Goal: Task Accomplishment & Management: Complete application form

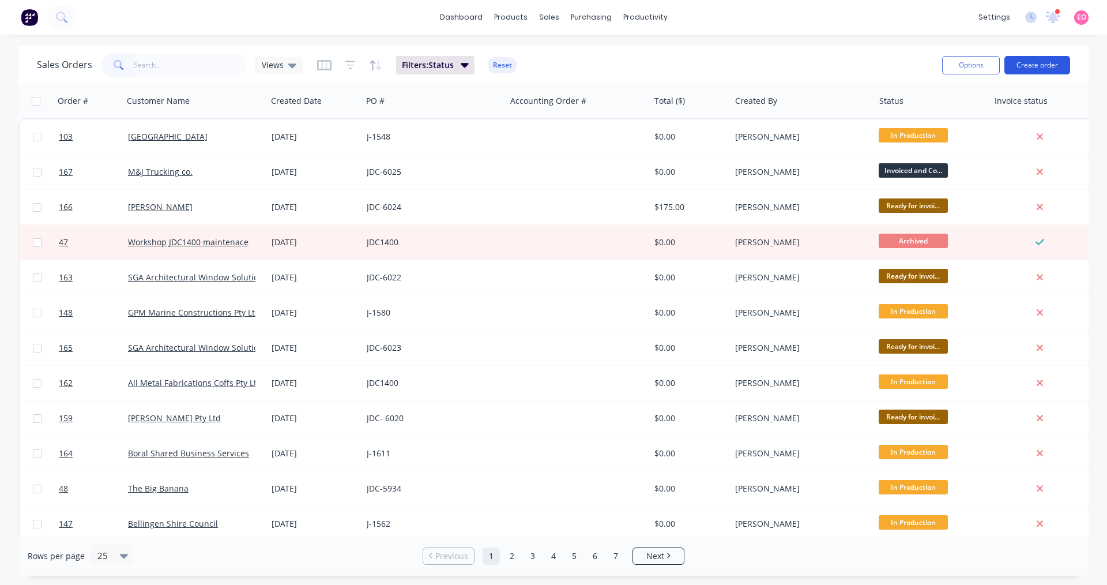
click at [1040, 68] on button "Create order" at bounding box center [1037, 65] width 66 height 18
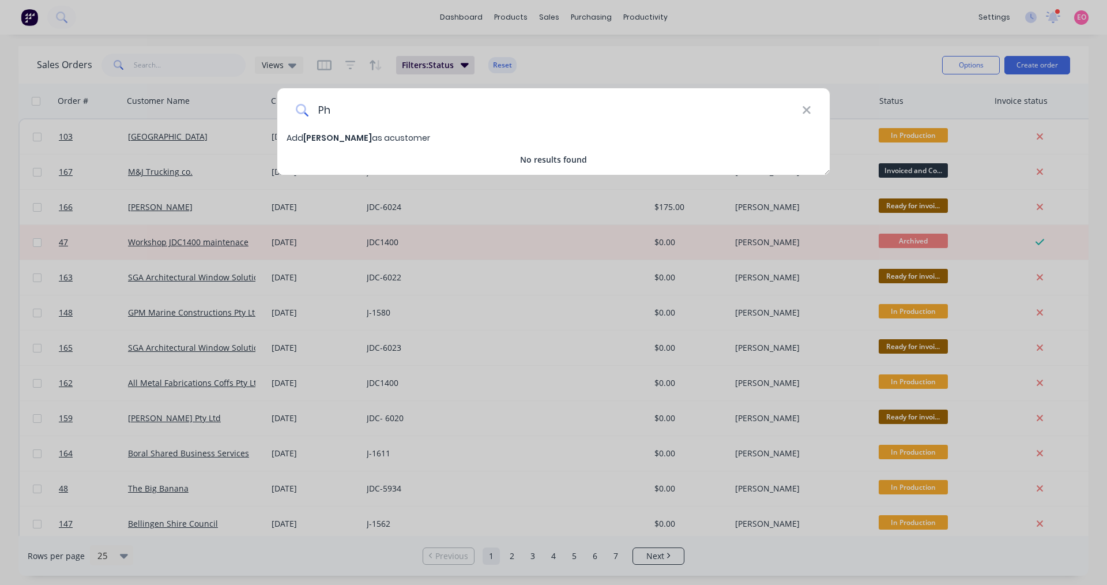
type input "P"
type input "[PERSON_NAME] & [PERSON_NAME]"
click at [427, 133] on span "Add [PERSON_NAME] & [PERSON_NAME] as a customer" at bounding box center [397, 138] width 221 height 12
select select "AU"
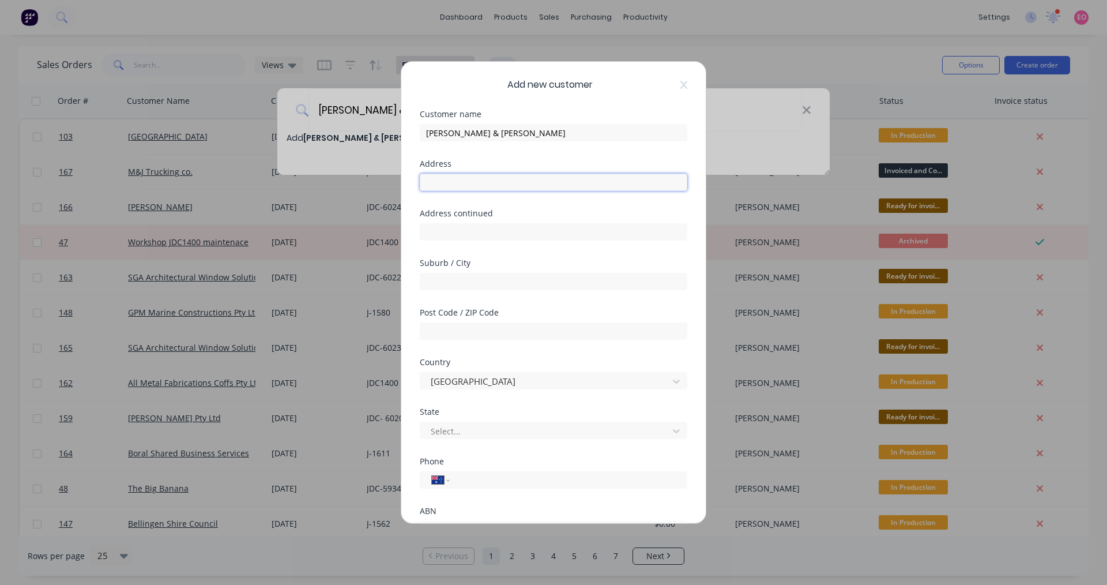
click at [457, 187] on input "text" at bounding box center [554, 182] width 268 height 17
drag, startPoint x: 496, startPoint y: 177, endPoint x: 423, endPoint y: 174, distance: 73.9
click at [423, 174] on input "77 McGraths" at bounding box center [554, 182] width 268 height 17
click at [494, 185] on input "77 McGraths" at bounding box center [554, 182] width 268 height 17
type input "[STREET_ADDRESS]"
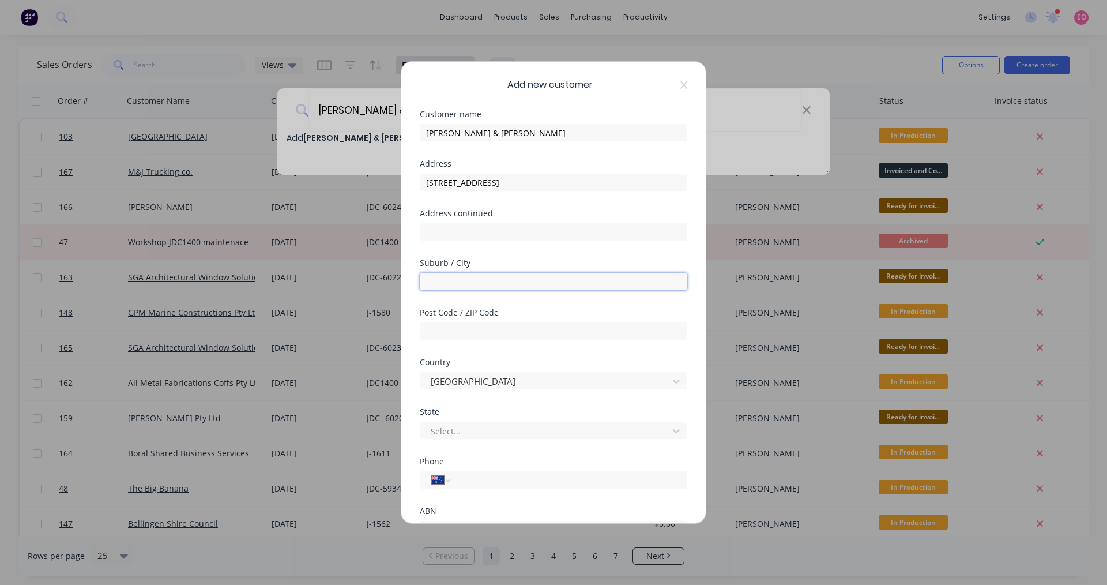
click at [448, 276] on input "text" at bounding box center [554, 281] width 268 height 17
type input "Thora"
click at [434, 334] on input "text" at bounding box center [554, 330] width 268 height 17
click at [481, 329] on input "text" at bounding box center [554, 330] width 268 height 17
type input "2454"
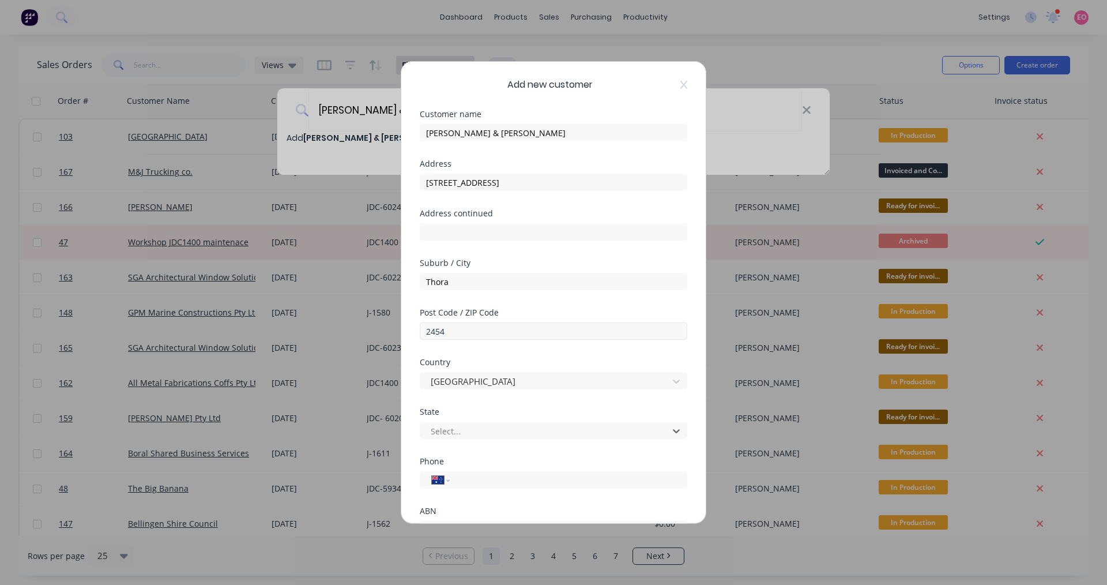
type input "n"
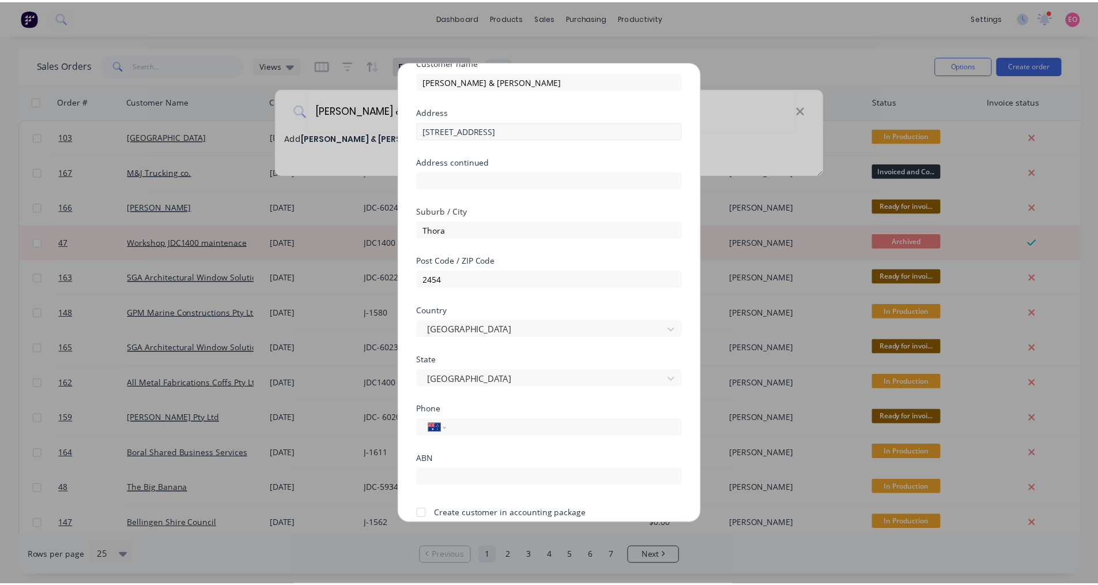
scroll to position [101, 0]
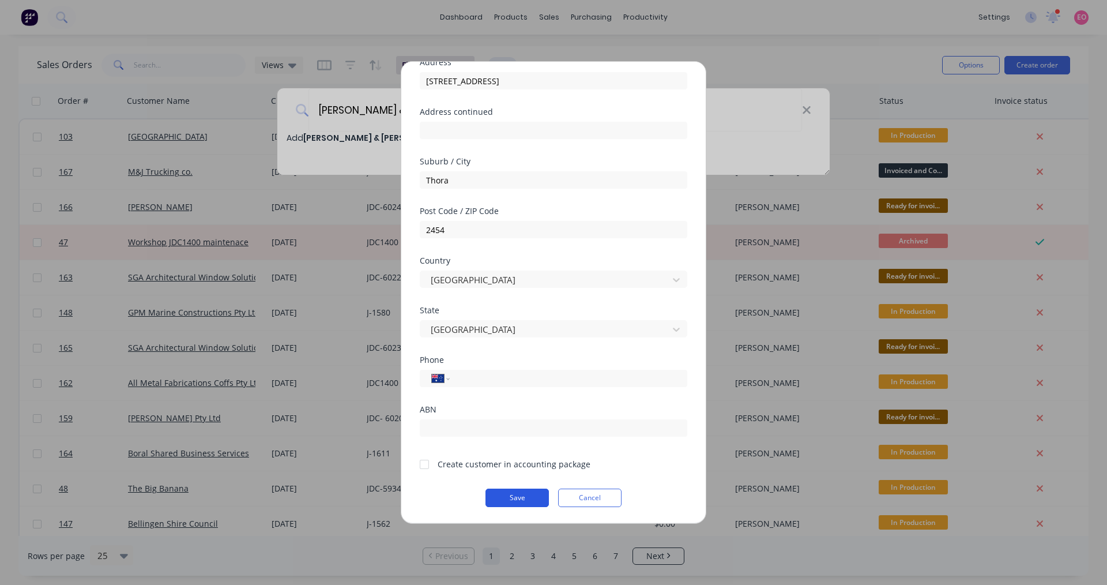
click at [494, 499] on button "Save" at bounding box center [516, 497] width 63 height 18
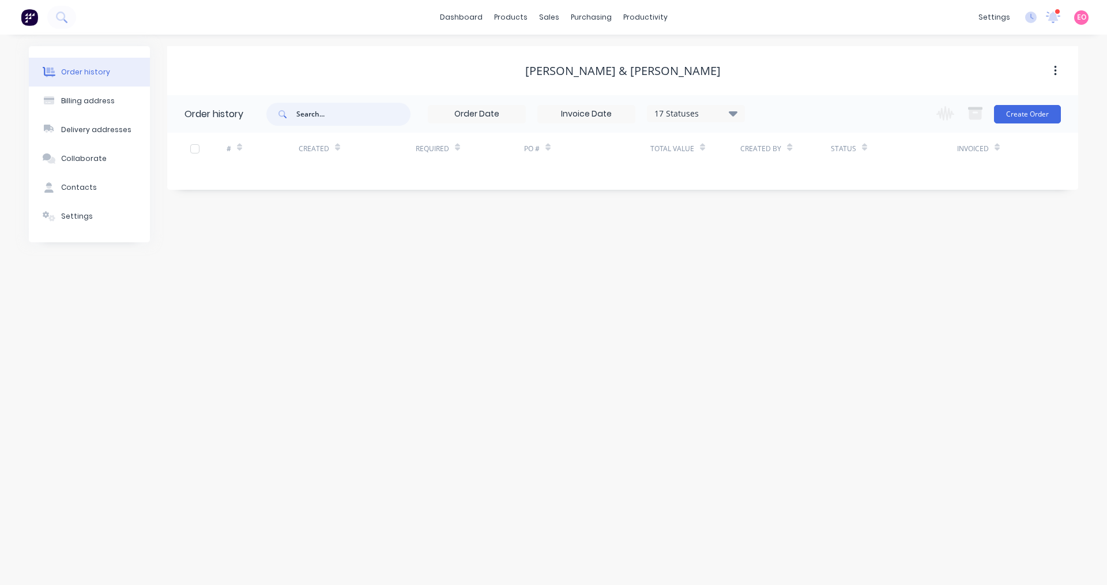
click at [341, 121] on input "text" at bounding box center [353, 114] width 114 height 23
type input "[PERSON_NAME]"
click at [340, 108] on input "[PERSON_NAME]" at bounding box center [353, 114] width 114 height 23
type input "[PERSON_NAME] & P"
click at [340, 118] on input "[PERSON_NAME] & P" at bounding box center [353, 114] width 114 height 23
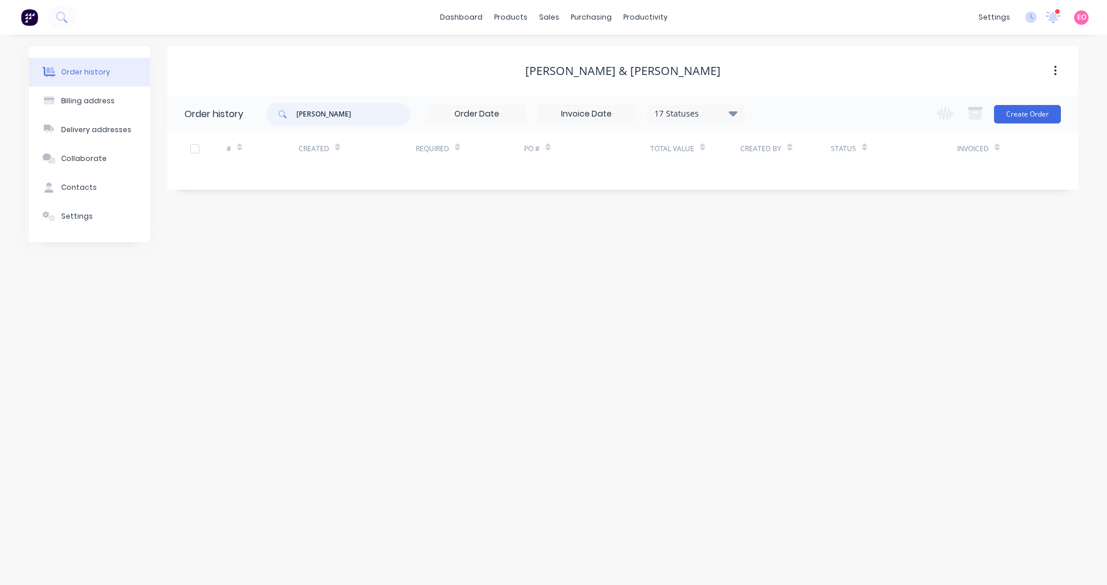
type input "[PERSON_NAME]"
drag, startPoint x: 323, startPoint y: 114, endPoint x: 217, endPoint y: 106, distance: 106.4
click at [217, 106] on header "Order history [PERSON_NAME] 17 Statuses Invoice Status Invoiced Not Invoiced Pa…" at bounding box center [622, 113] width 911 height 37
click at [1048, 118] on button "Create Order" at bounding box center [1027, 114] width 67 height 18
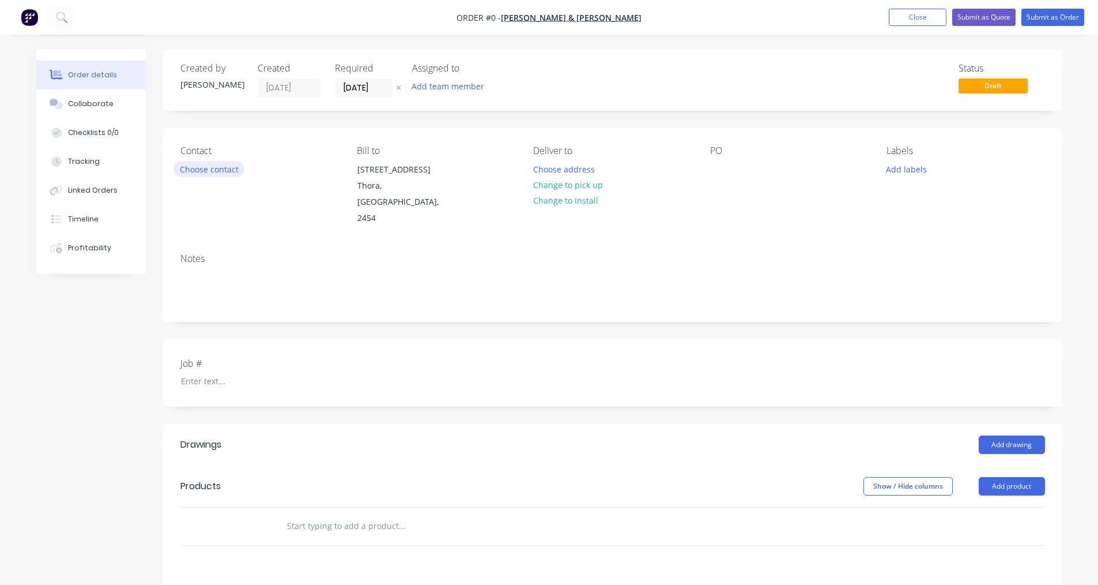
click at [208, 168] on button "Choose contact" at bounding box center [209, 169] width 71 height 16
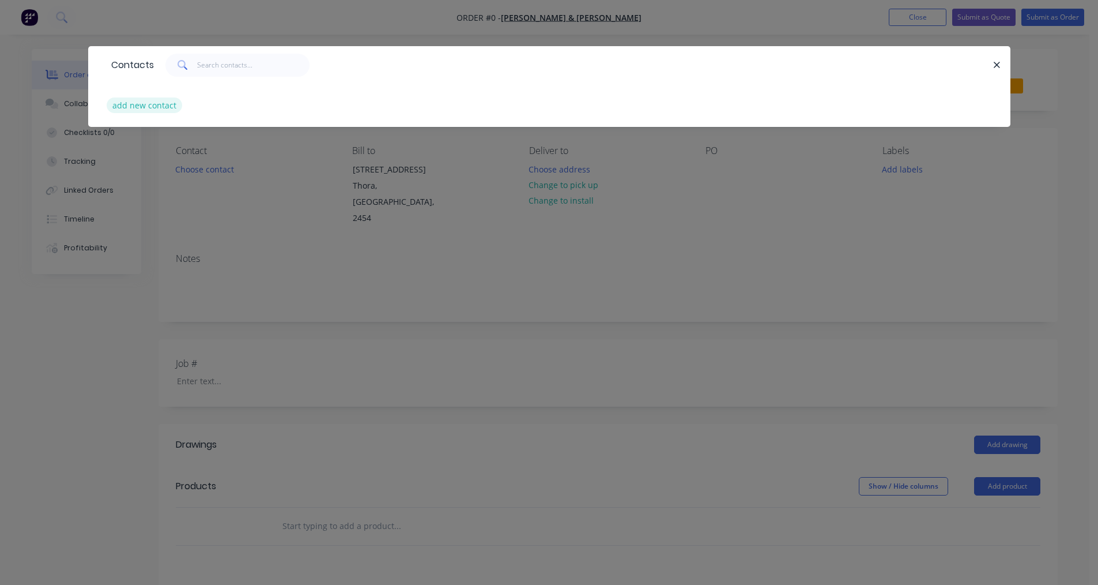
click at [141, 106] on button "add new contact" at bounding box center [145, 105] width 76 height 16
select select "AU"
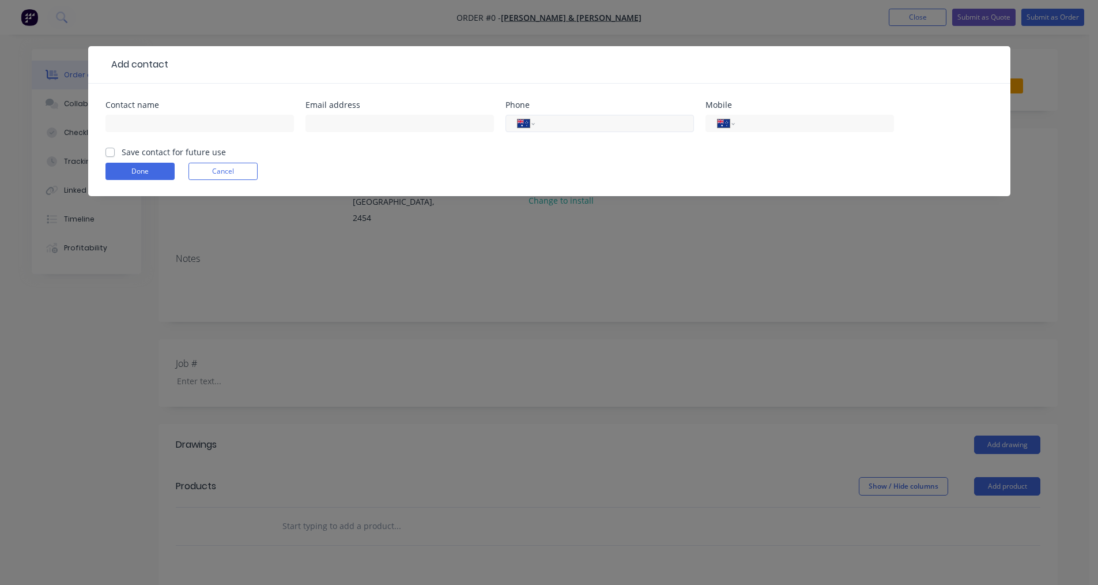
click at [568, 127] on input "tel" at bounding box center [612, 123] width 138 height 13
paste input "0410 467 410"
type input "0410 467 410"
click at [173, 124] on input "text" at bounding box center [200, 123] width 189 height 17
type input "[PERSON_NAME]"
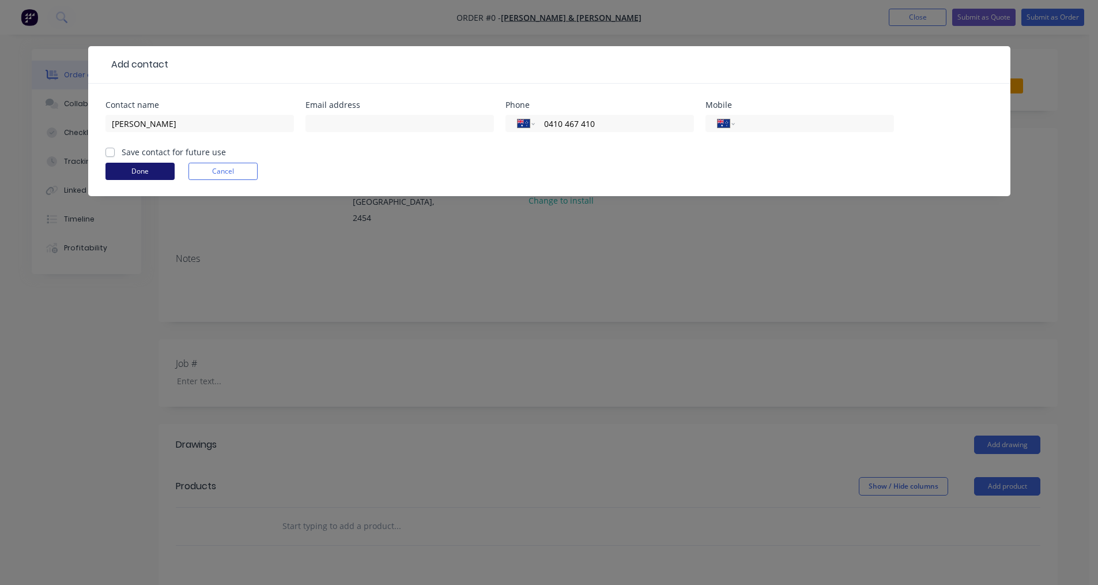
click at [144, 167] on button "Done" at bounding box center [140, 171] width 69 height 17
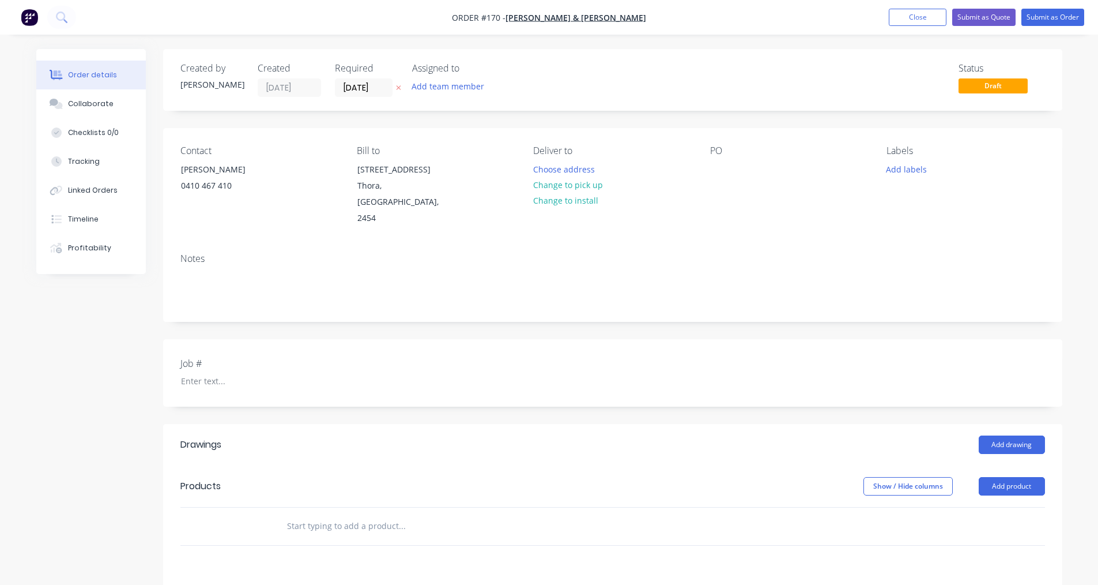
click at [211, 356] on div "Job #" at bounding box center [252, 372] width 144 height 33
click at [197, 372] on div at bounding box center [244, 380] width 144 height 17
click at [694, 181] on div "Contact [PERSON_NAME] 0410 467 410 Bill to [STREET_ADDRESS] Deliver to Choose a…" at bounding box center [612, 186] width 899 height 116
click at [706, 175] on div "Contact [PERSON_NAME] 0410 467 410 Bill to [STREET_ADDRESS] Deliver to Choose a…" at bounding box center [612, 186] width 899 height 116
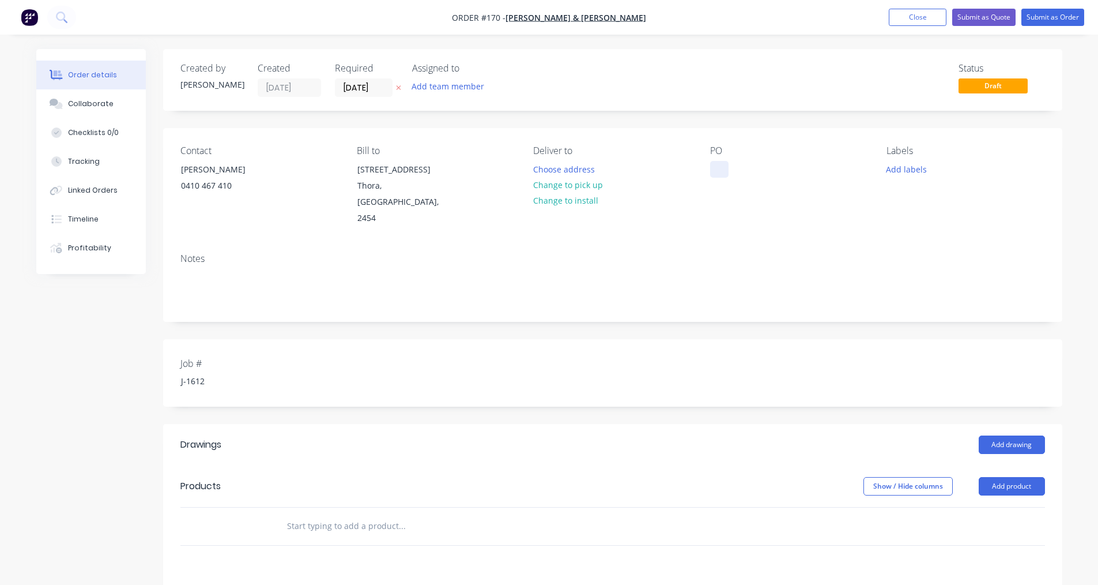
click at [710, 172] on div at bounding box center [719, 169] width 18 height 17
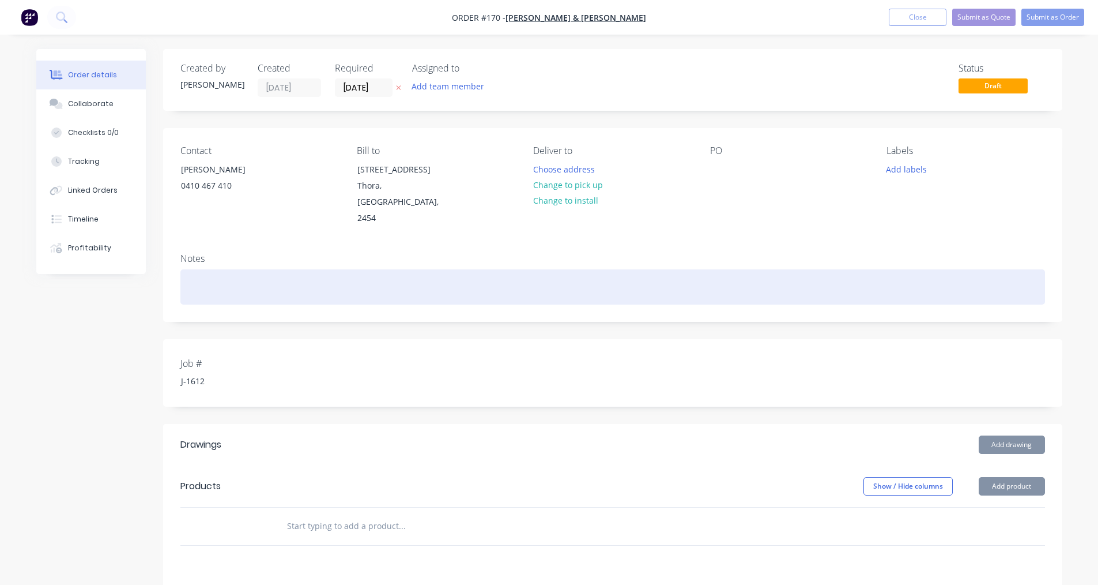
click at [202, 269] on div at bounding box center [612, 286] width 865 height 35
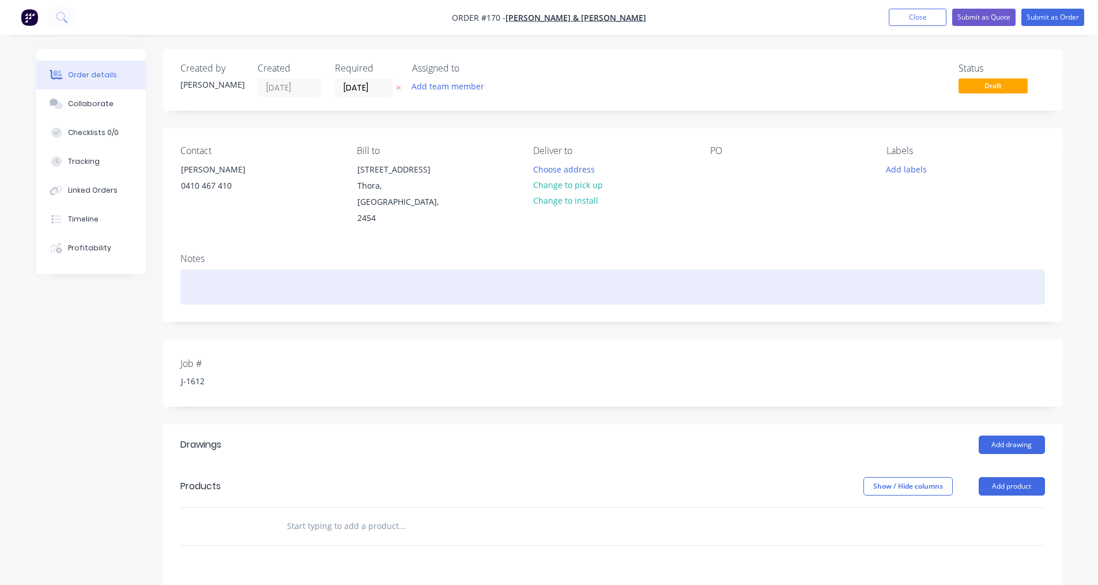
click at [193, 276] on div at bounding box center [612, 286] width 865 height 35
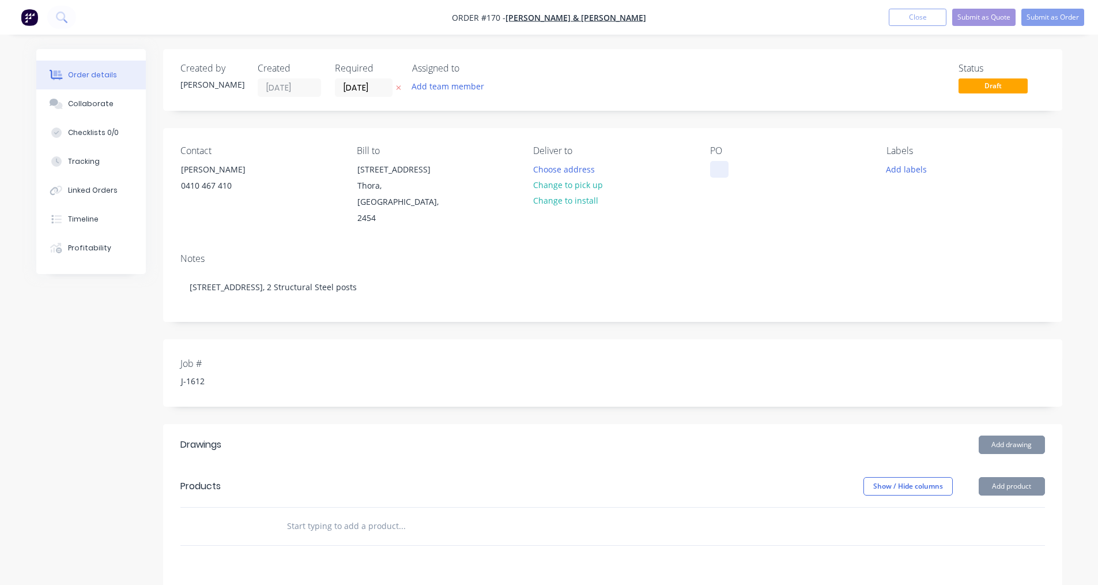
click at [719, 168] on div at bounding box center [719, 169] width 18 height 17
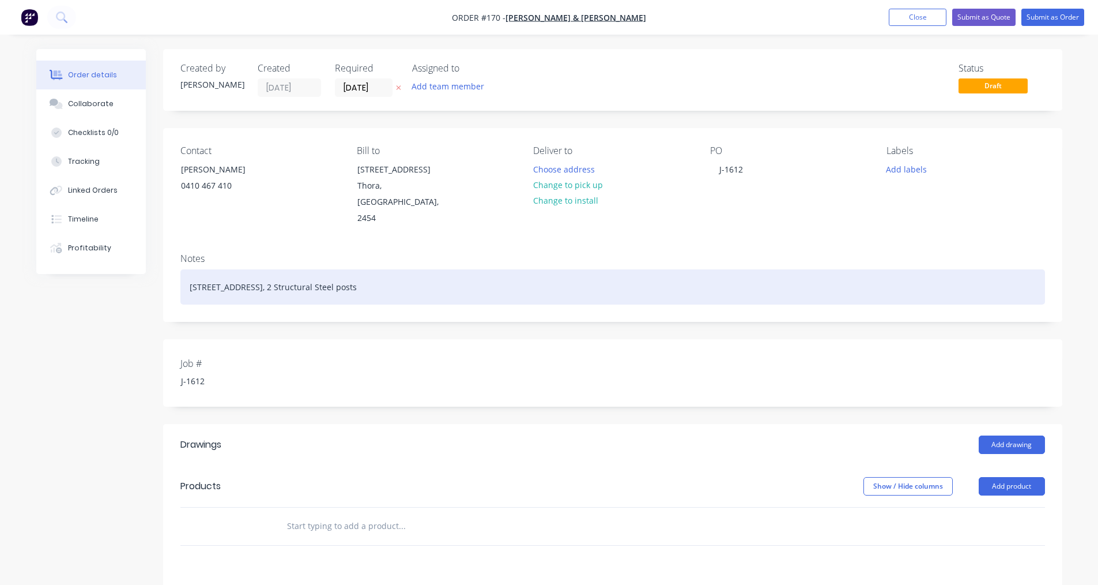
click at [216, 273] on div "[STREET_ADDRESS], 2 Structural Steel posts" at bounding box center [612, 286] width 865 height 35
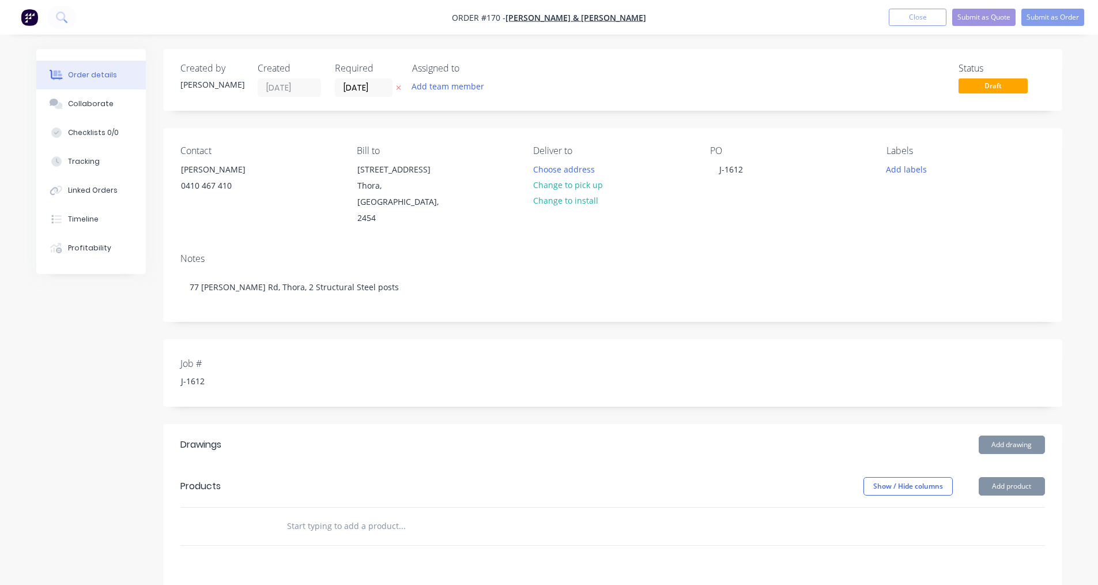
click at [337, 518] on input "text" at bounding box center [402, 525] width 231 height 23
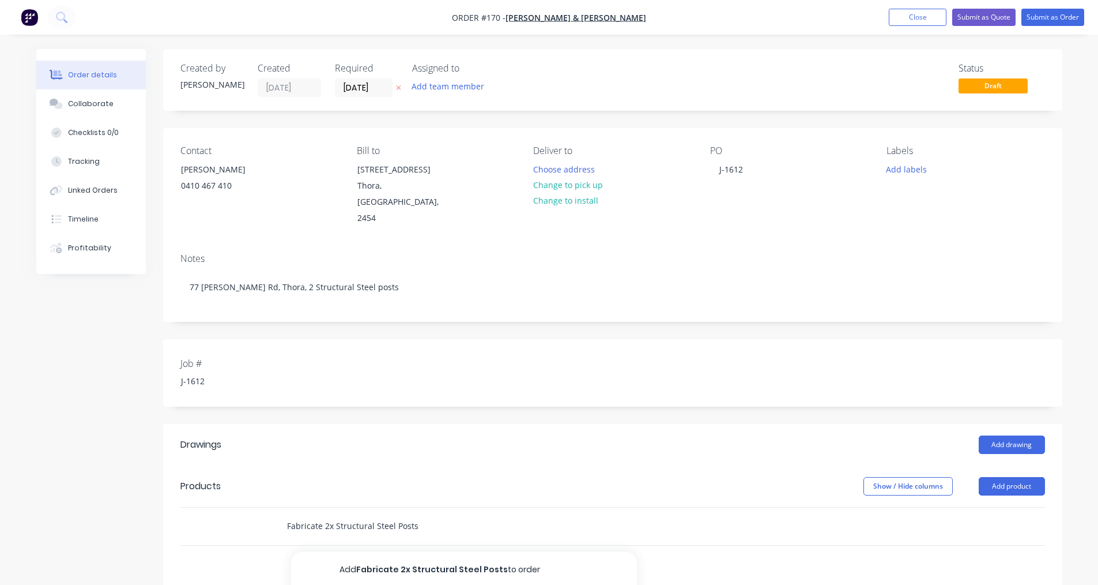
type input "Fabricate 2x Structural Steel Posts"
drag, startPoint x: 436, startPoint y: 513, endPoint x: 179, endPoint y: 536, distance: 258.8
paste input "Supply material. Fabricate 2x posts (SP3). 4040mm long, Base plate 300x300 with…"
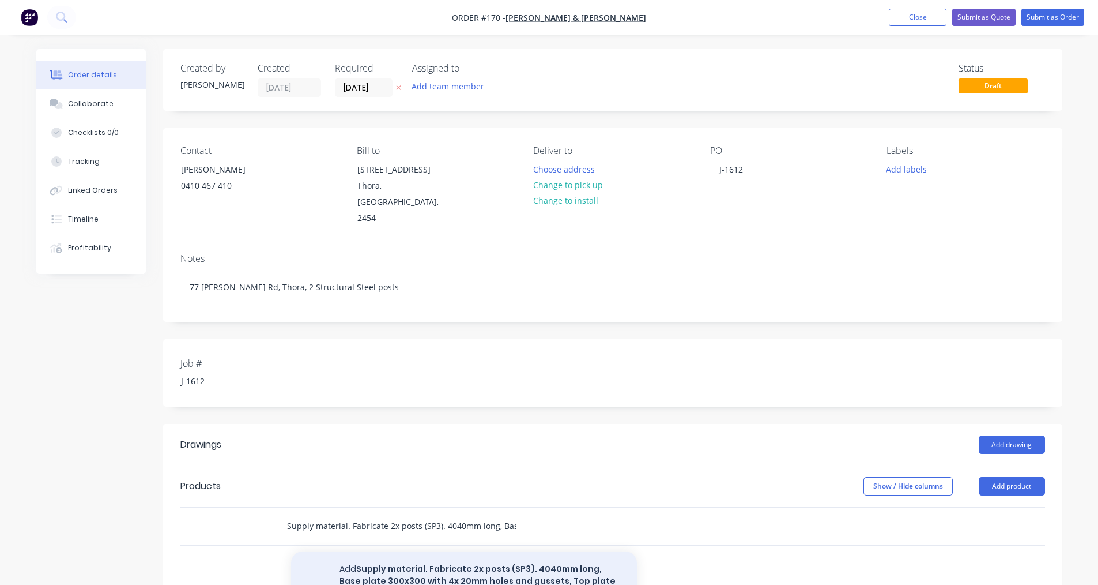
scroll to position [0, 389]
type input "Supply material. Fabricate 2x posts (SP3). 4040mm long, Base plate 300x300 with…"
click at [458, 559] on button "Add Supply material. Fabricate 2x posts (SP3). 4040mm long, Base plate 300x300 …" at bounding box center [464, 580] width 346 height 59
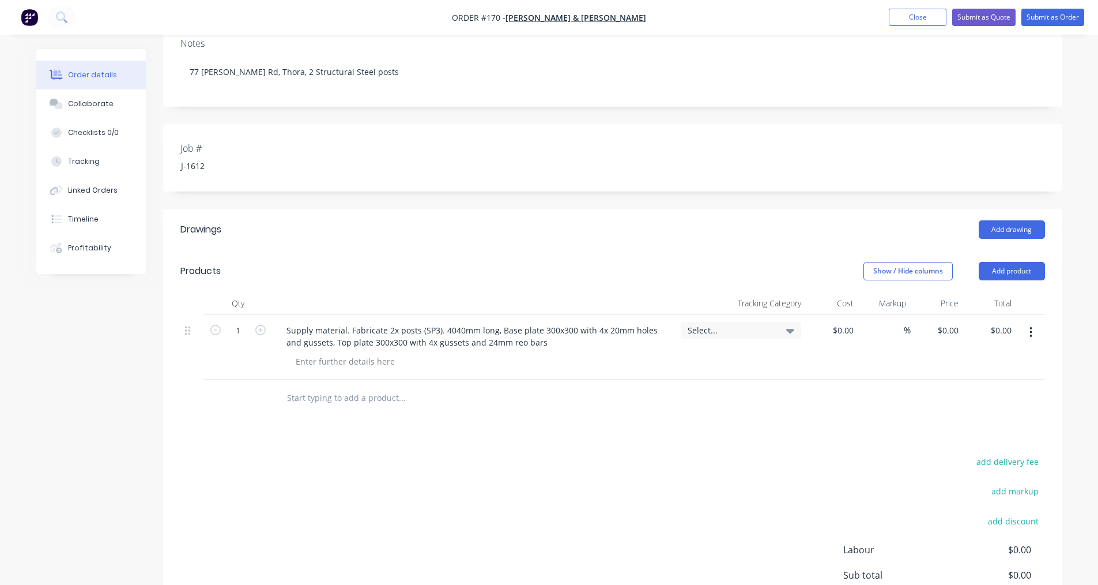
scroll to position [325, 0]
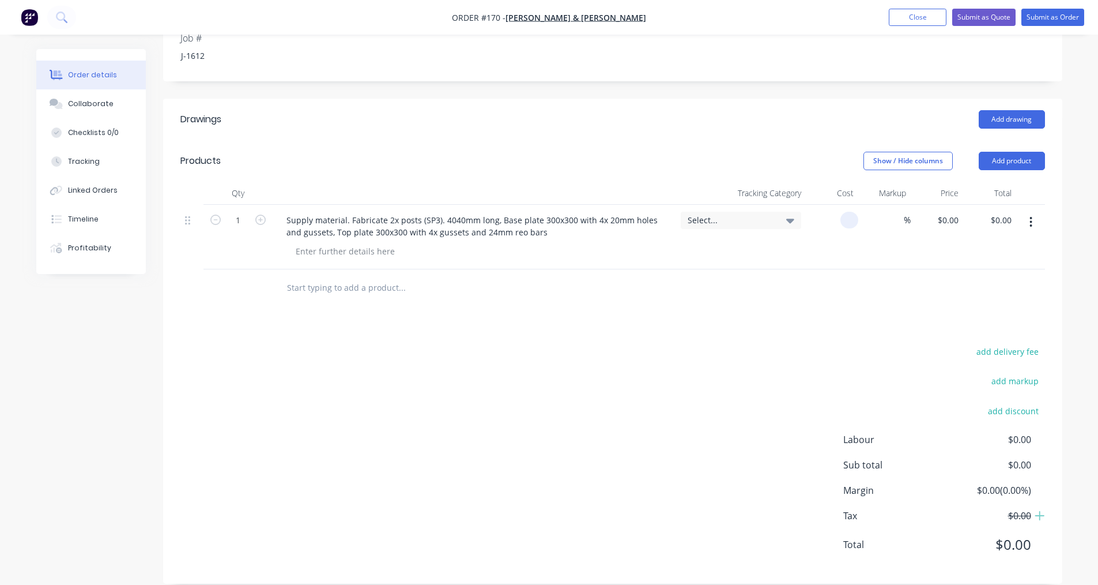
click at [840, 206] on div at bounding box center [832, 237] width 52 height 65
type input "2"
type input "$0.00"
click at [791, 219] on icon at bounding box center [790, 221] width 8 height 5
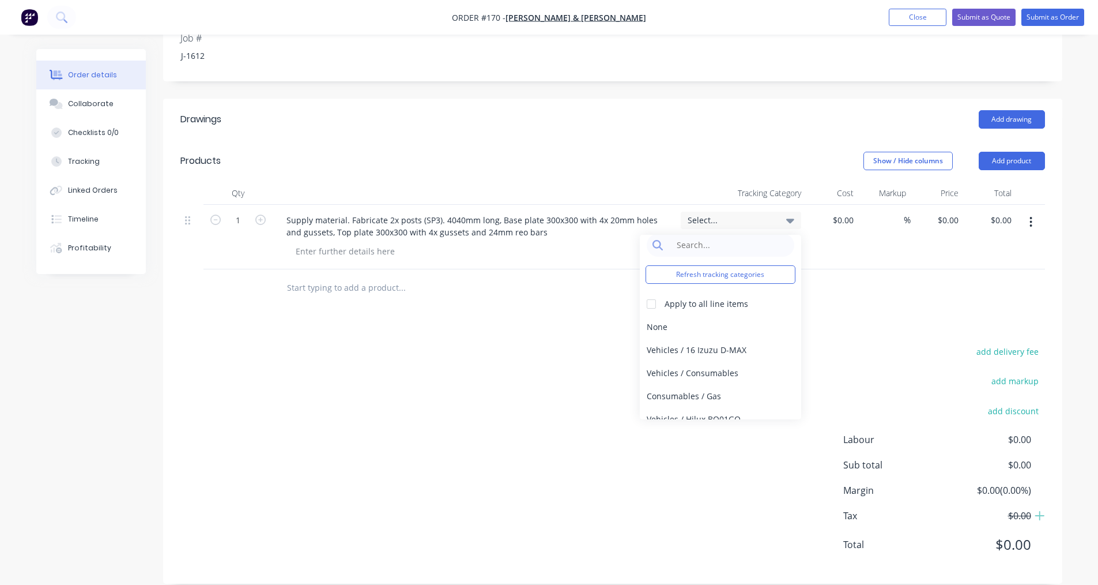
scroll to position [0, 0]
click at [895, 344] on div "add delivery fee add markup add discount Labour $0.00 Sub total $0.00 Margin $0…" at bounding box center [612, 455] width 865 height 223
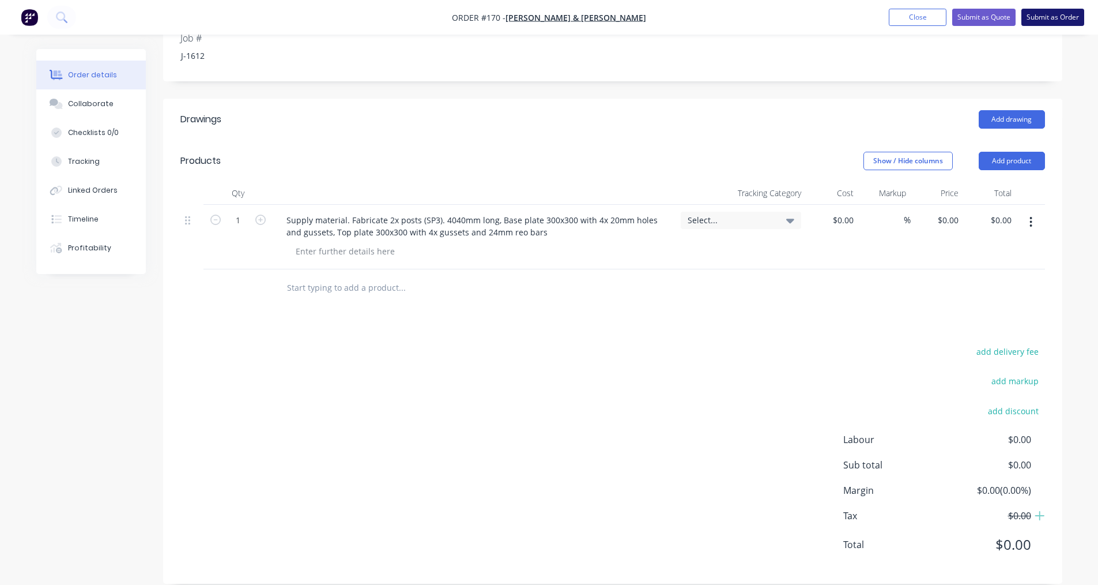
click at [1060, 17] on button "Submit as Order" at bounding box center [1053, 17] width 63 height 17
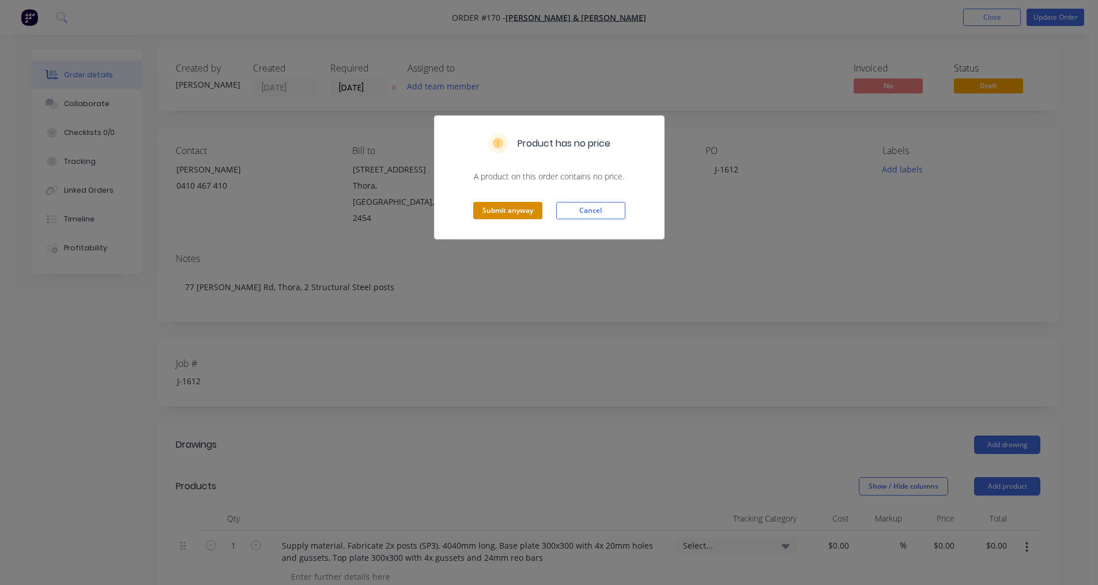
click at [524, 212] on button "Submit anyway" at bounding box center [507, 210] width 69 height 17
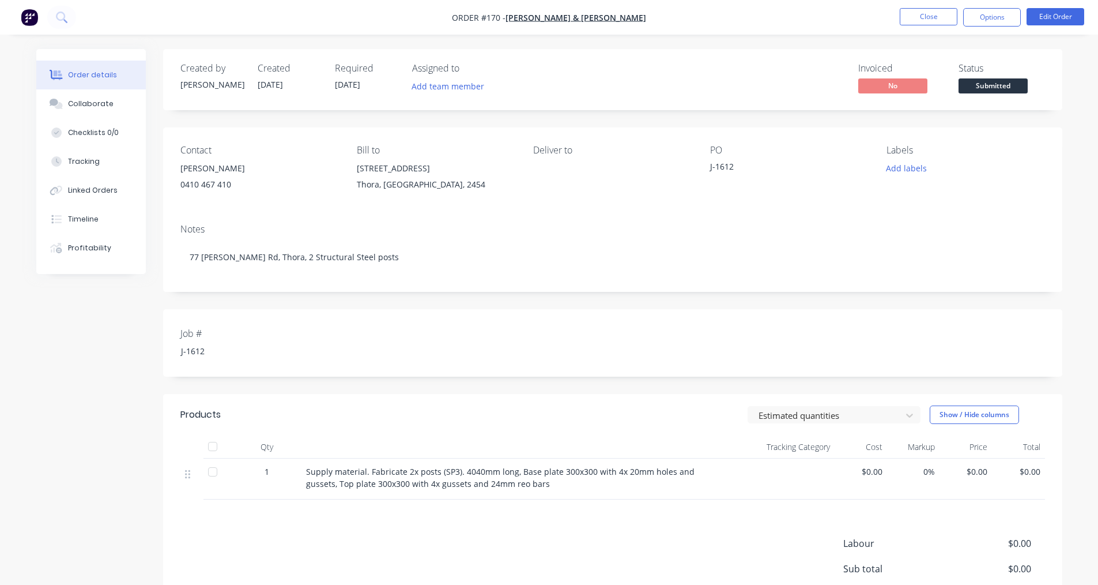
scroll to position [120, 0]
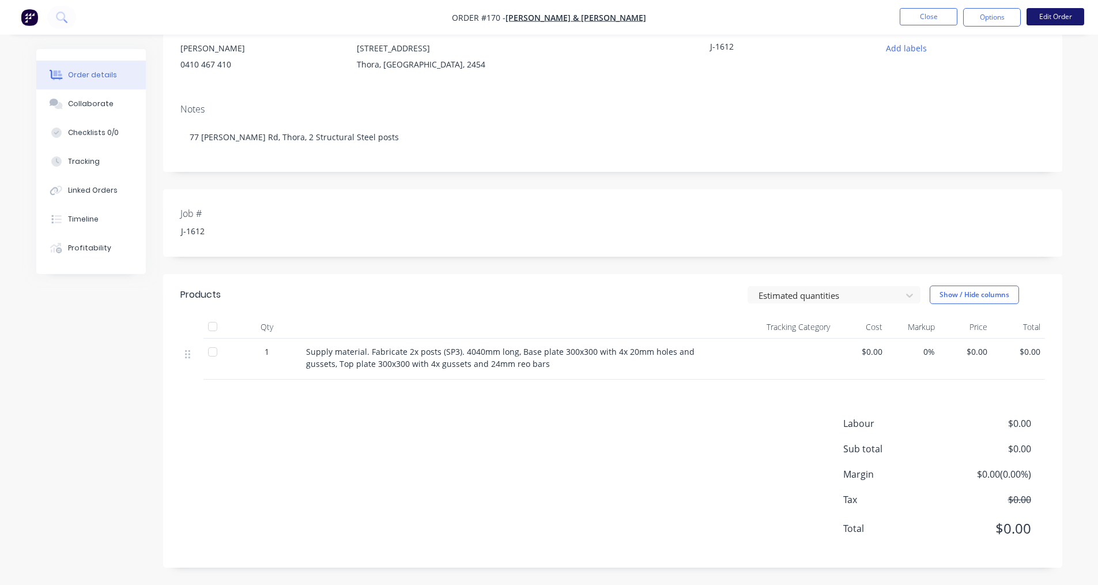
click at [1064, 17] on button "Edit Order" at bounding box center [1056, 16] width 58 height 17
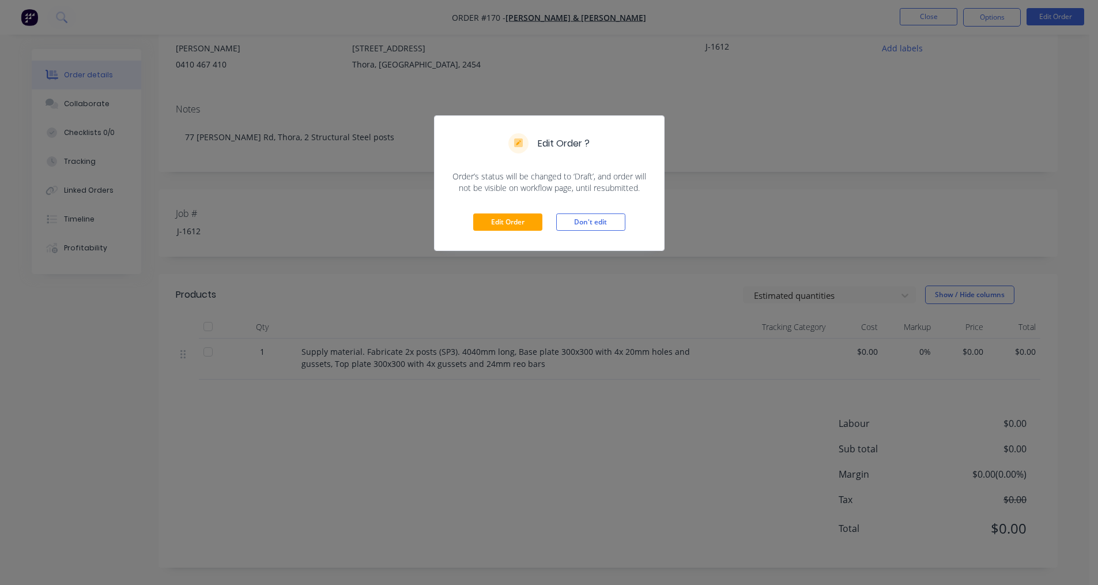
click at [514, 231] on div "Edit Order Don't edit" at bounding box center [549, 222] width 229 height 57
click at [511, 223] on button "Edit Order" at bounding box center [507, 221] width 69 height 17
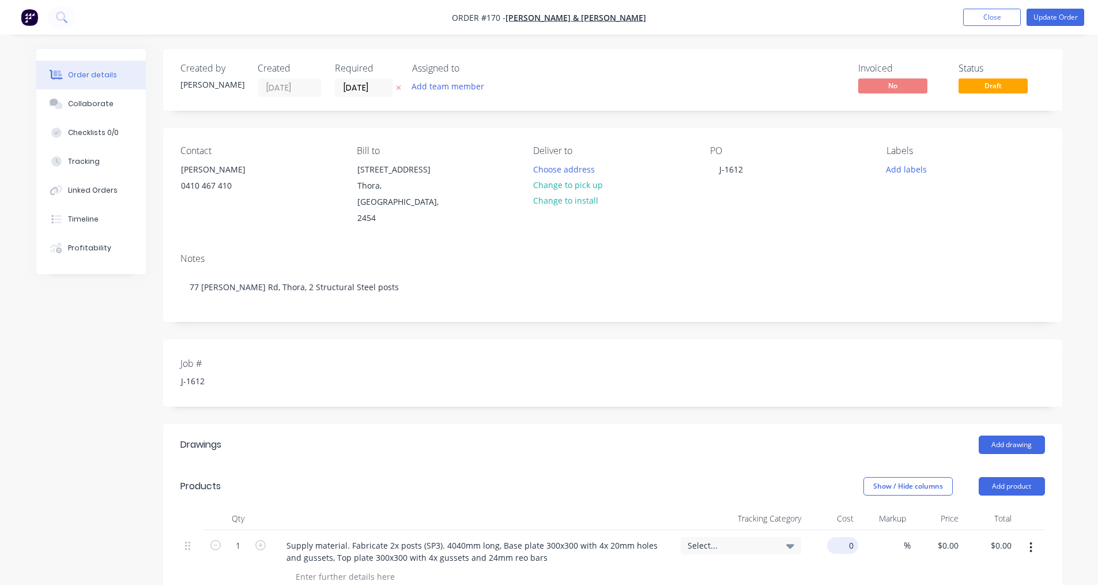
click at [843, 537] on div "0 $0.00" at bounding box center [842, 545] width 31 height 17
type input "$2,690.00"
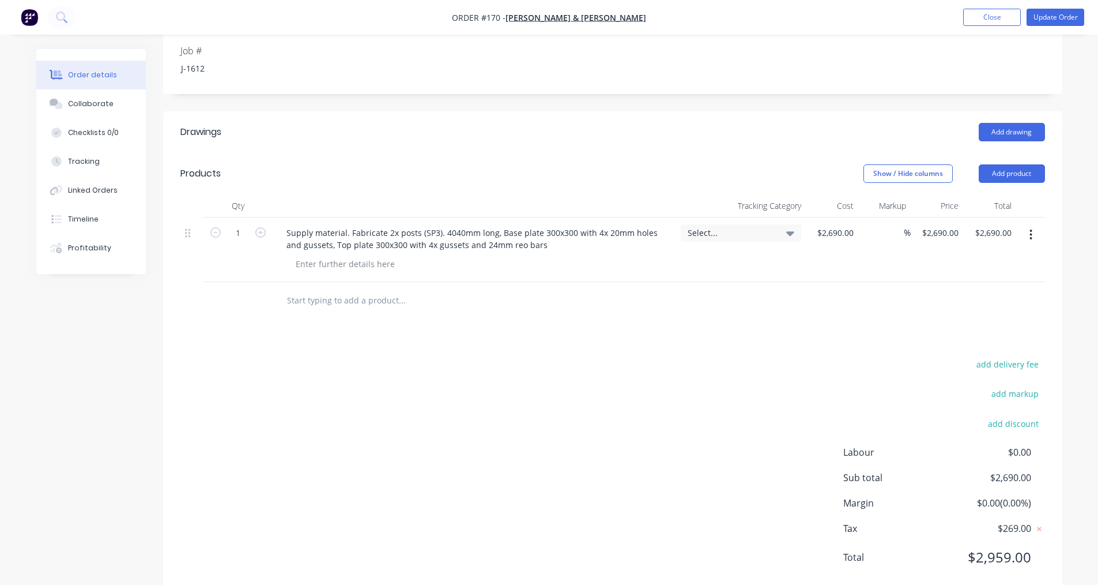
scroll to position [325, 0]
